Goal: Information Seeking & Learning: Learn about a topic

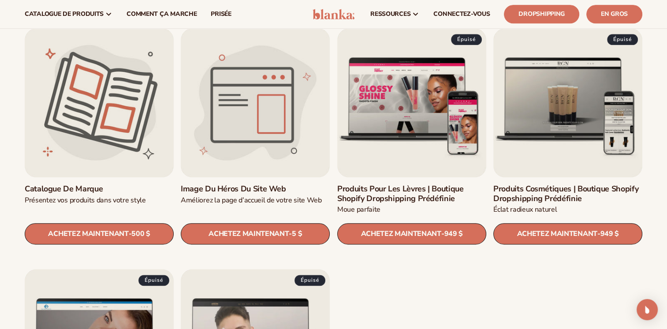
scroll to position [926, 0]
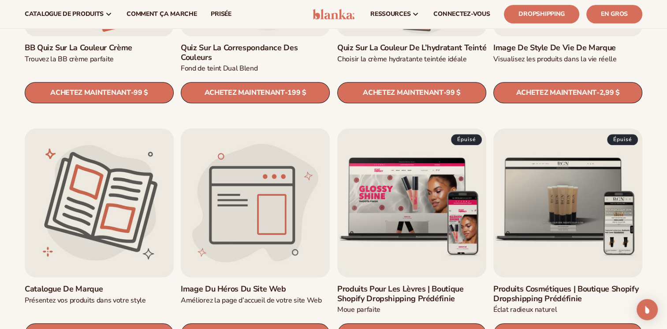
click at [263, 284] on link "Image du héros du site Web" at bounding box center [255, 289] width 149 height 10
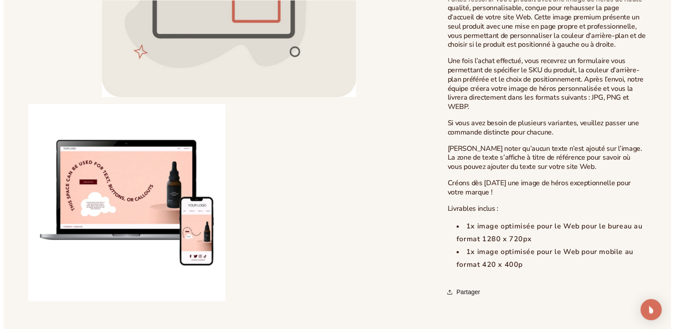
scroll to position [353, 0]
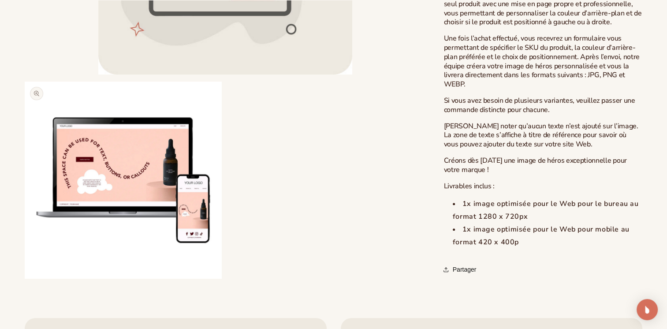
click at [25, 279] on button "Ouvrir le média 2 en modal" at bounding box center [25, 279] width 0 height 0
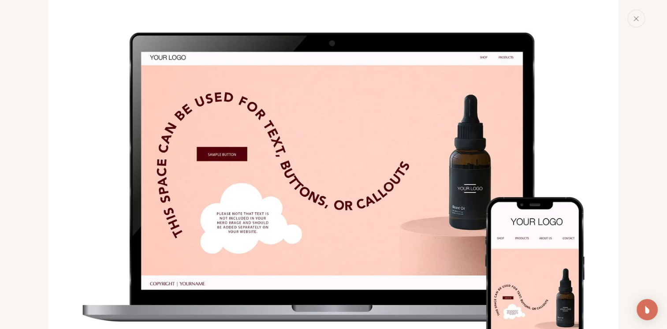
scroll to position [650, 0]
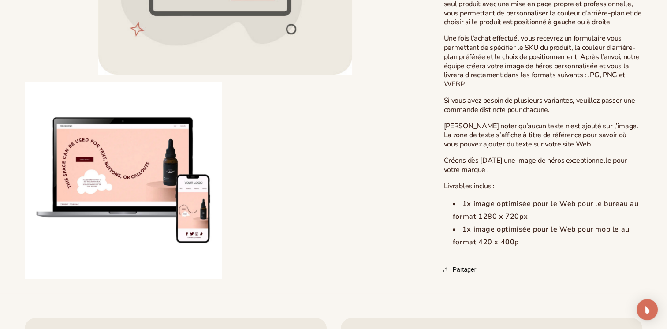
drag, startPoint x: 293, startPoint y: 136, endPoint x: 156, endPoint y: 152, distance: 138.0
click at [25, 279] on button "Ouvrir le média 2 en modal" at bounding box center [25, 279] width 0 height 0
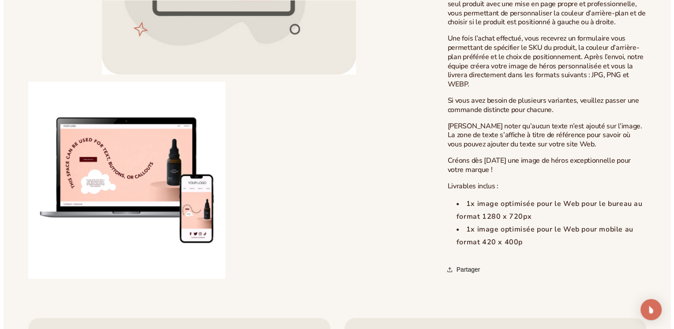
scroll to position [586, 0]
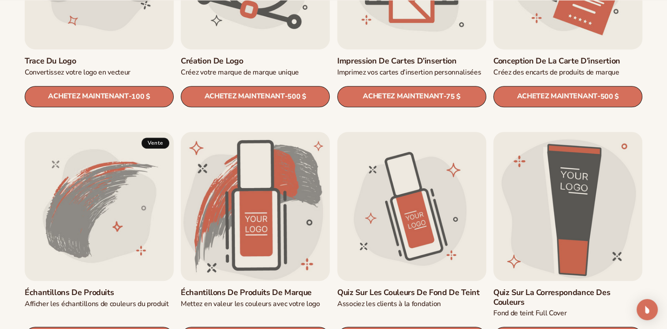
scroll to position [441, 0]
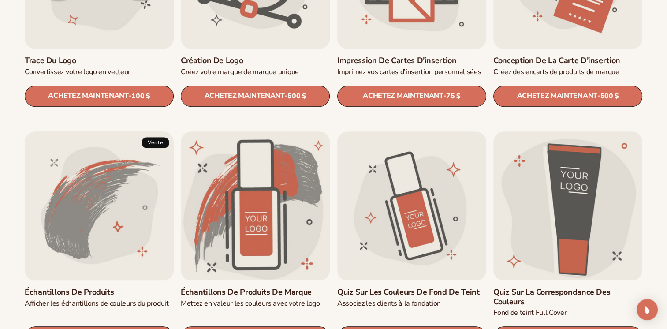
click at [112, 288] on link "Échantillons de produits" at bounding box center [99, 293] width 149 height 10
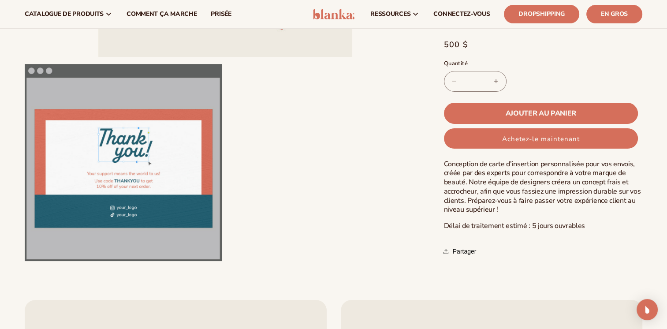
scroll to position [44, 0]
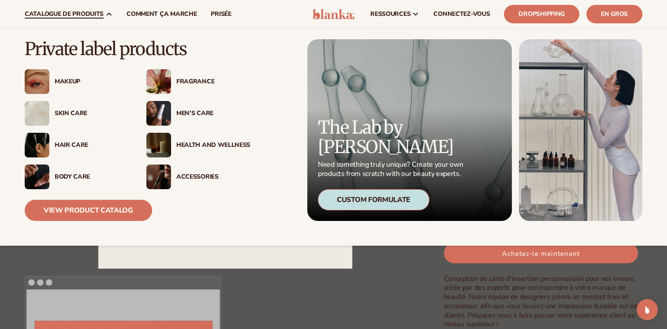
click at [67, 82] on div "Makeup" at bounding box center [92, 81] width 74 height 7
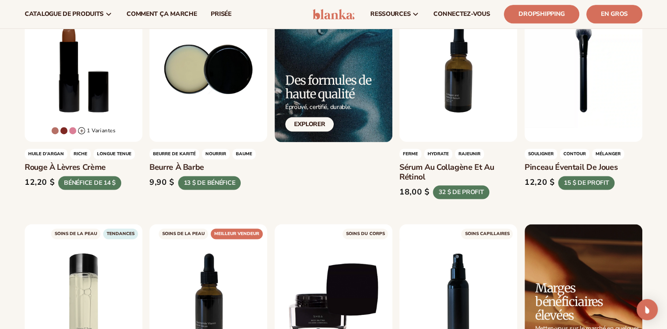
scroll to position [1191, 0]
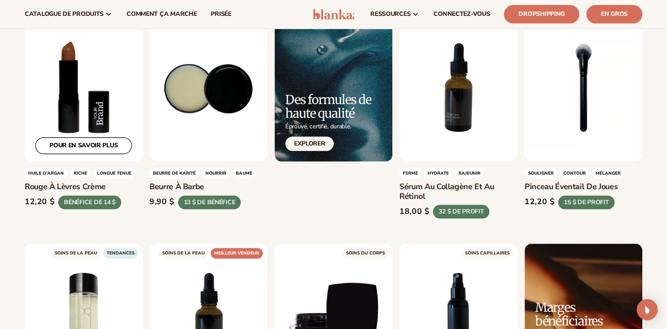
click at [88, 147] on link "POUR EN SAVOIR PLUS" at bounding box center [83, 146] width 97 height 17
